Goal: Check status: Check status

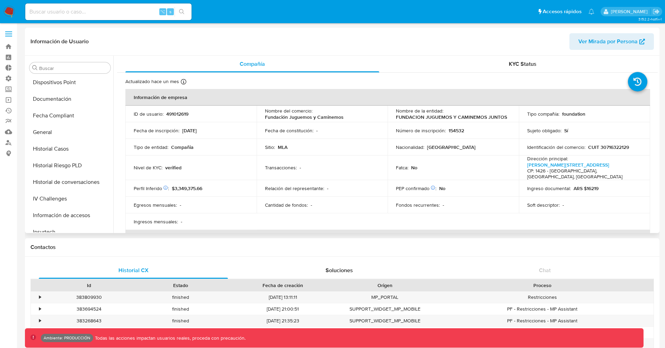
scroll to position [151, 0]
click at [47, 134] on button "General" at bounding box center [67, 133] width 81 height 17
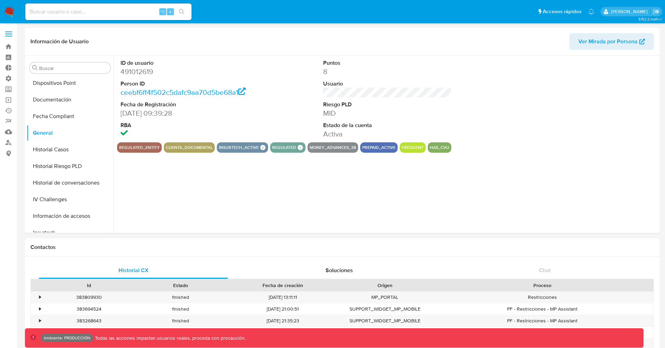
select select "10"
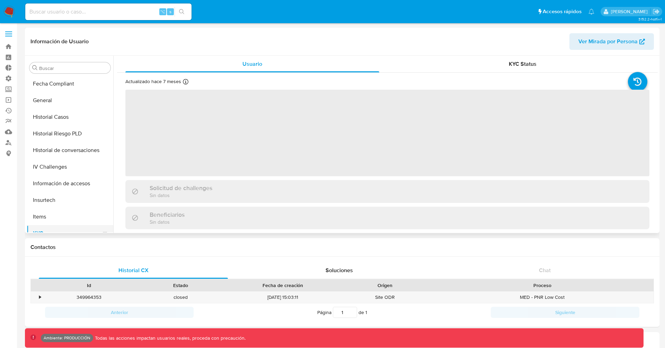
scroll to position [157, 0]
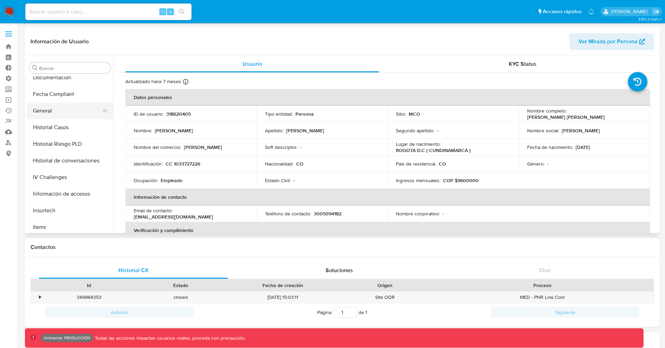
select select "10"
click at [49, 114] on button "General" at bounding box center [67, 111] width 81 height 17
